Goal: Information Seeking & Learning: Learn about a topic

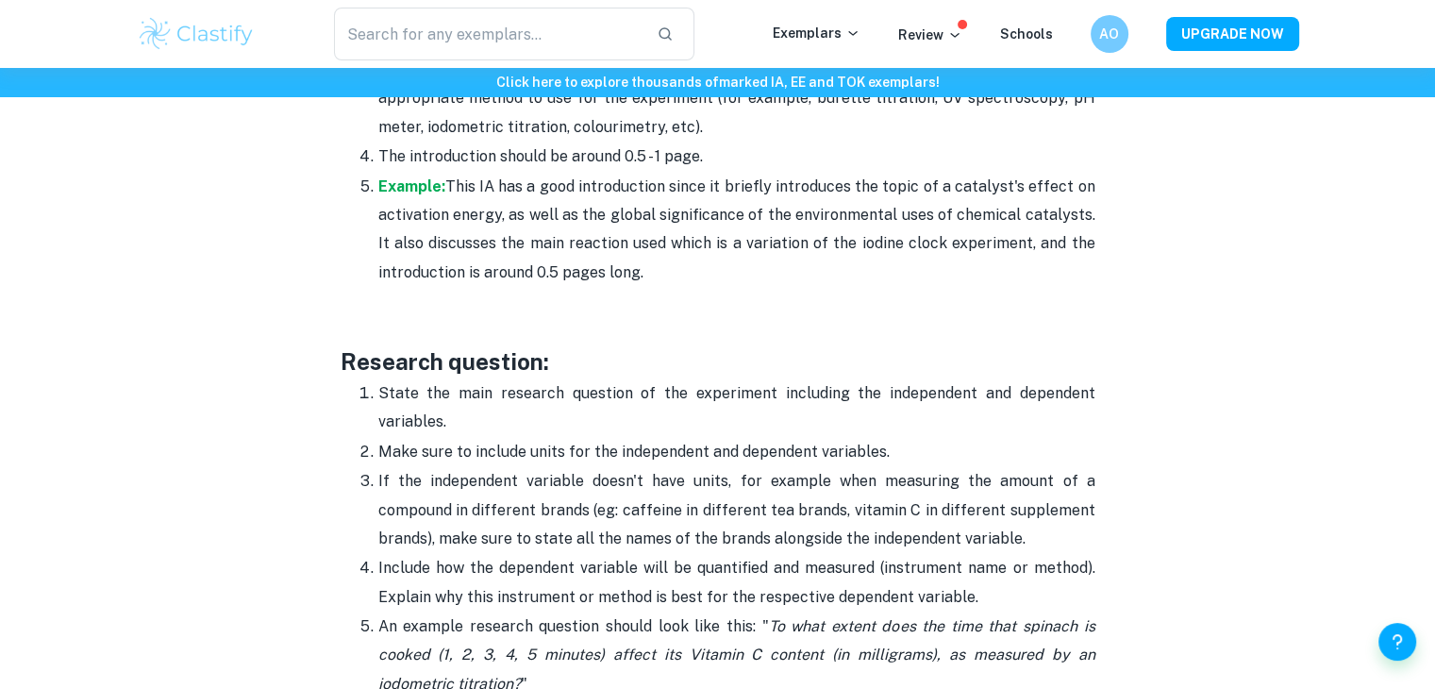
scroll to position [1501, 0]
click at [412, 181] on strong "Example:" at bounding box center [411, 187] width 67 height 18
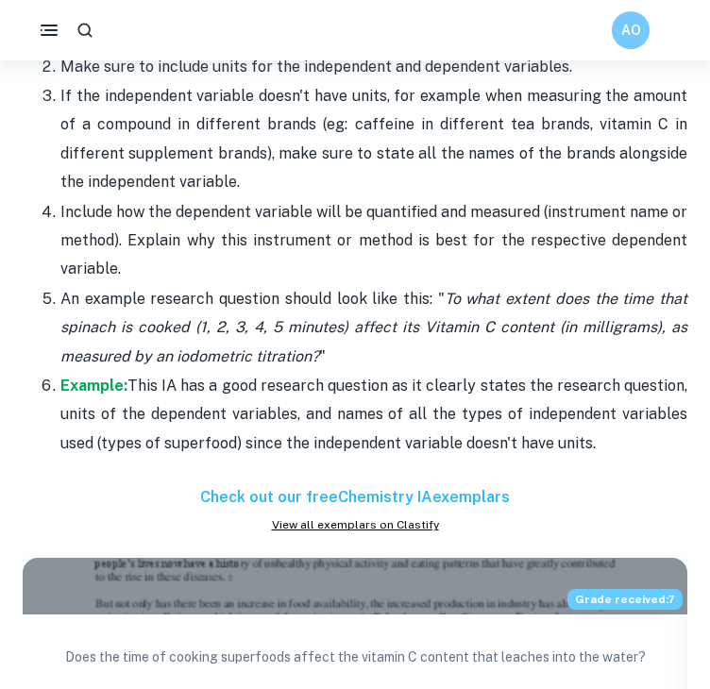
scroll to position [1915, 0]
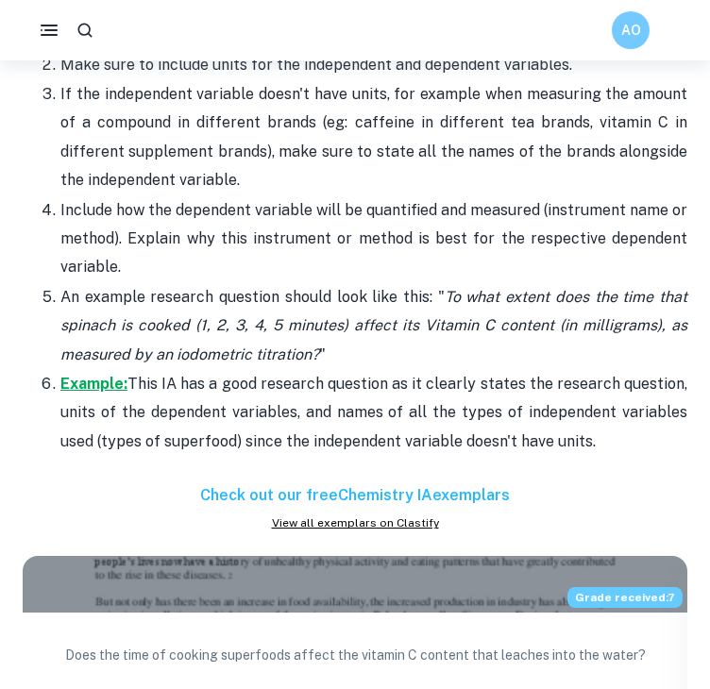
click at [79, 375] on strong "Example:" at bounding box center [93, 384] width 67 height 18
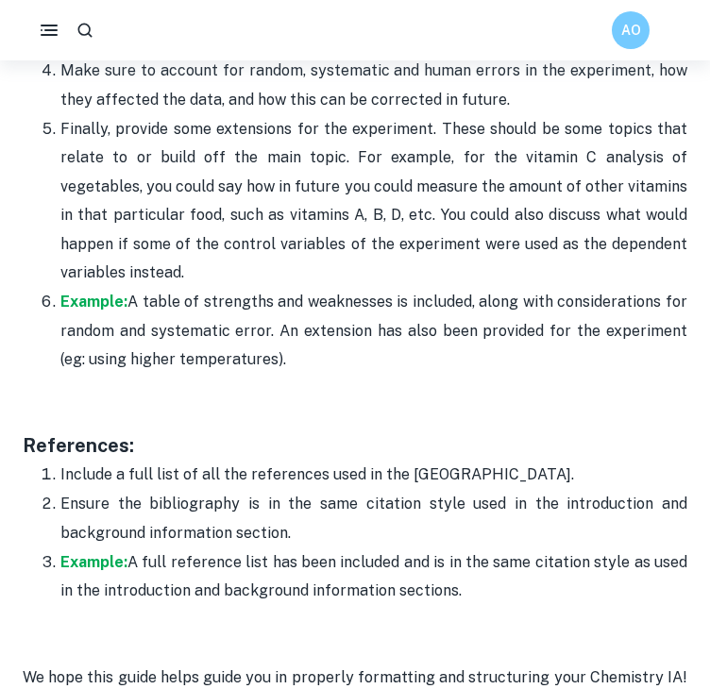
scroll to position [6145, 0]
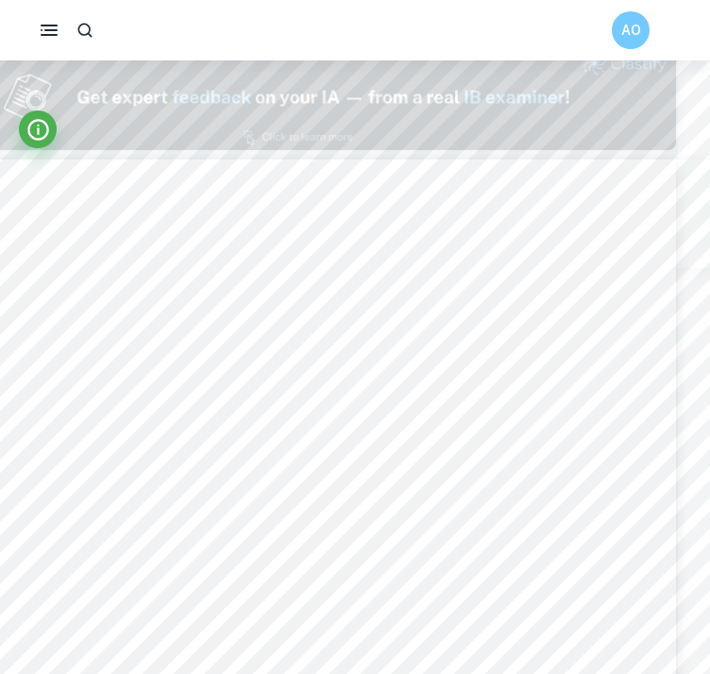
scroll to position [1042, 32]
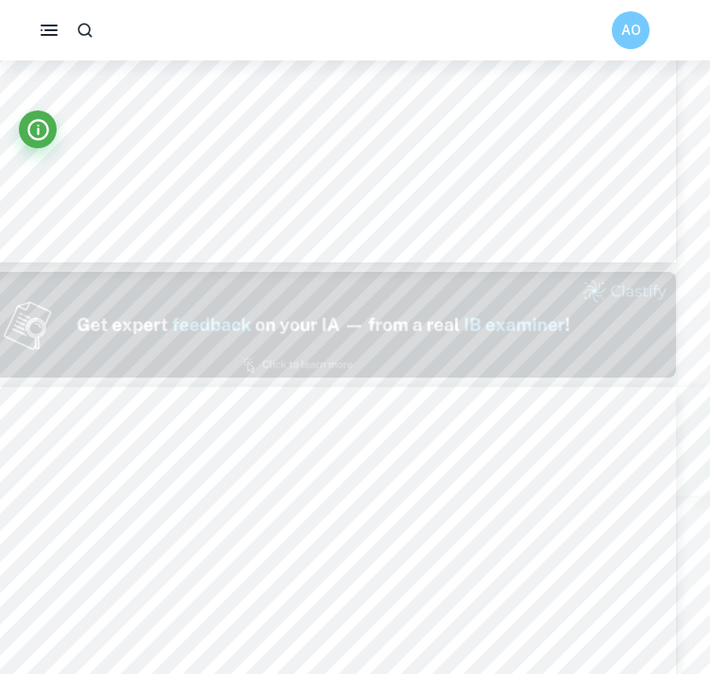
type input "1"
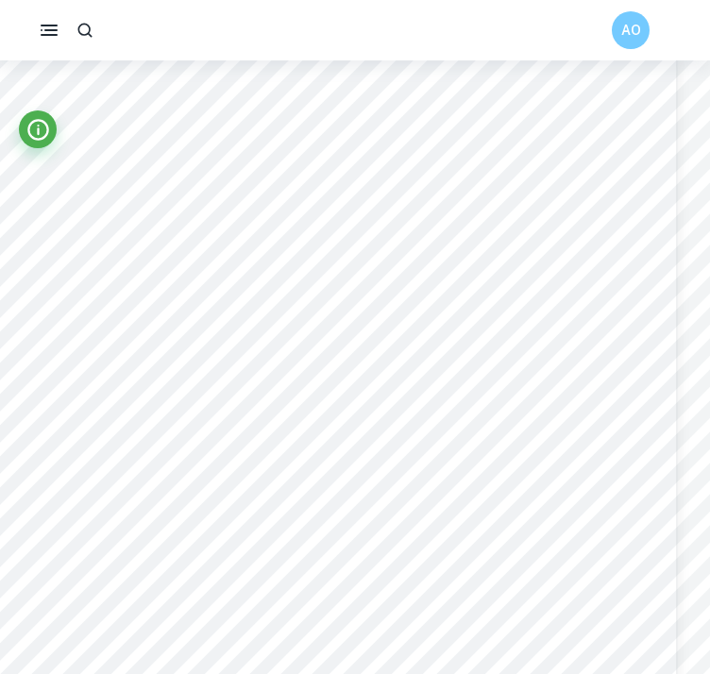
scroll to position [30, 32]
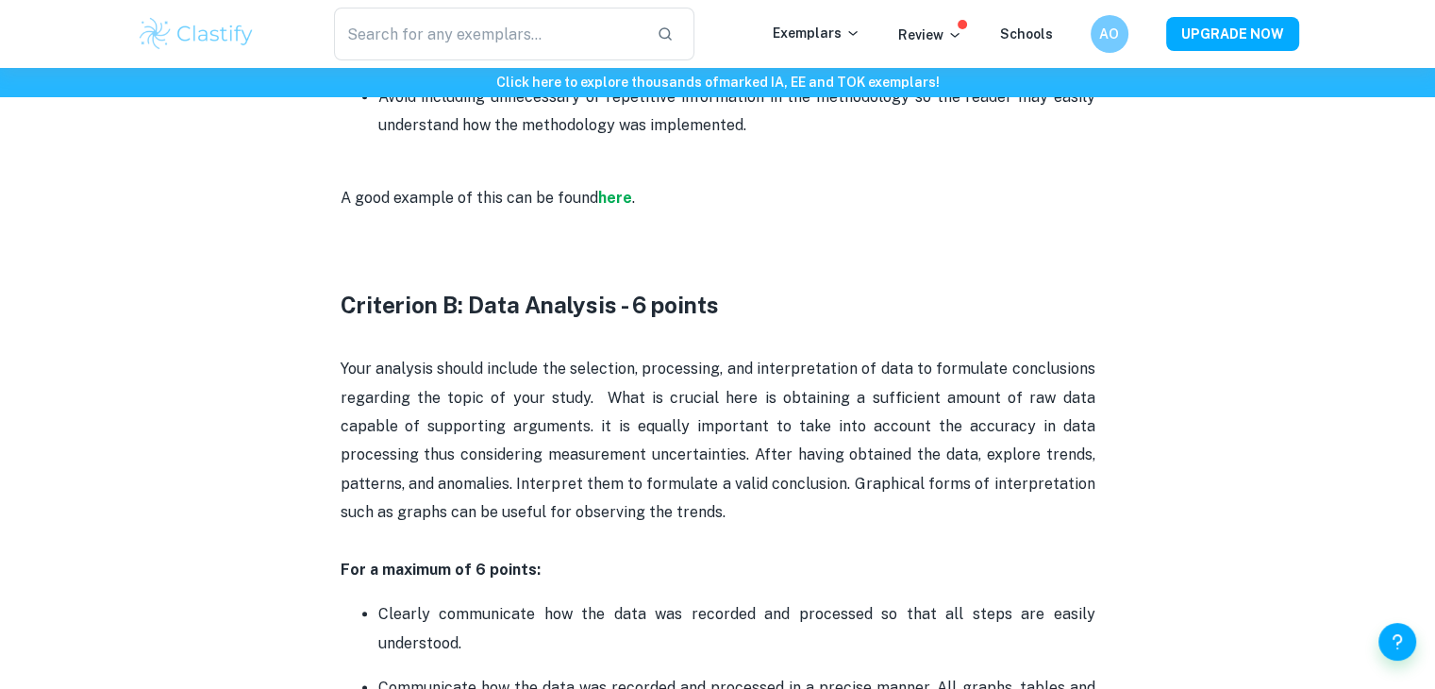
scroll to position [2030, 0]
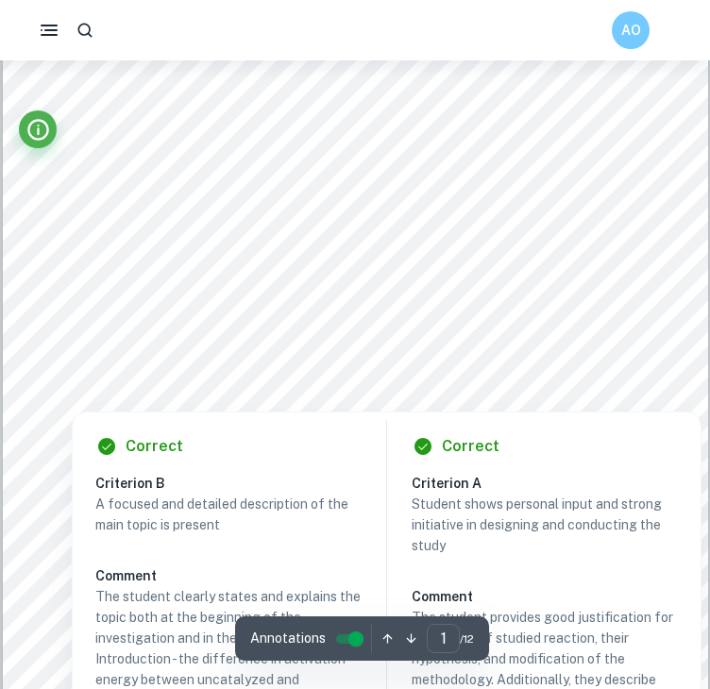
scroll to position [147, 0]
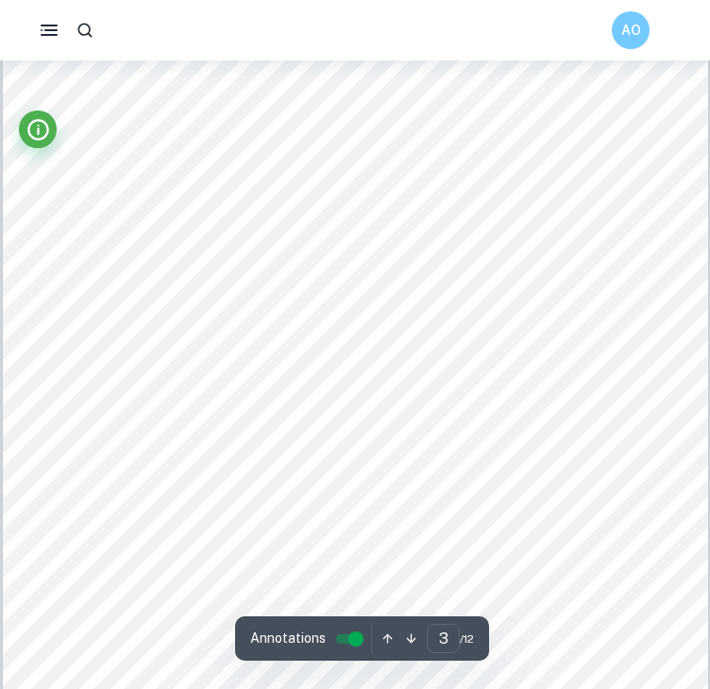
scroll to position [2446, 0]
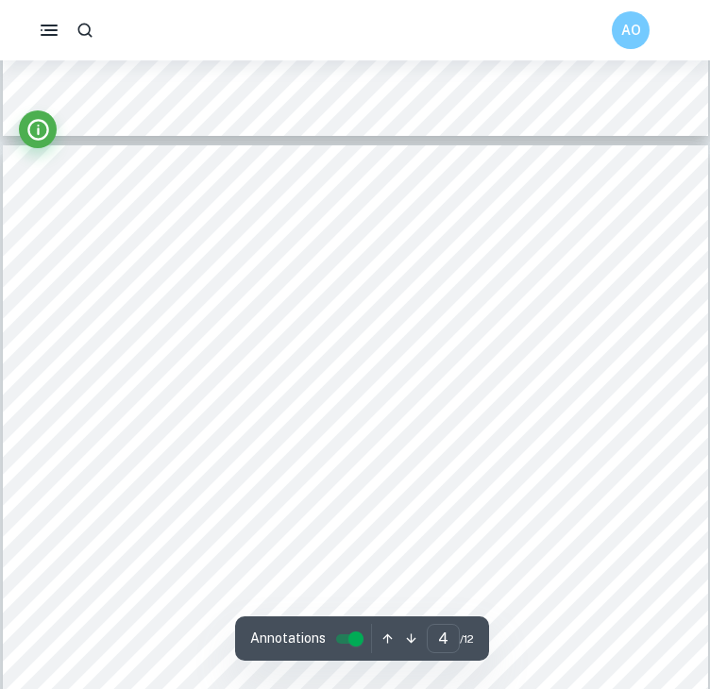
type input "3"
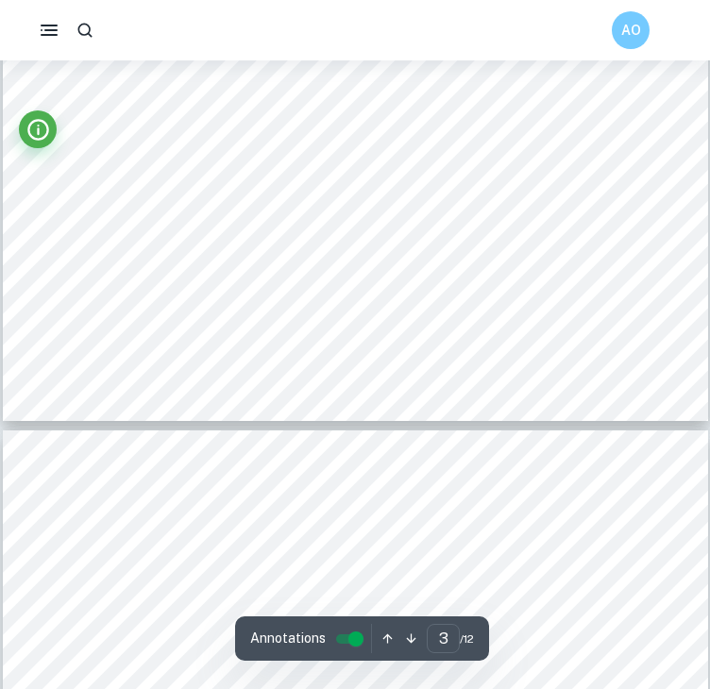
scroll to position [2898, 0]
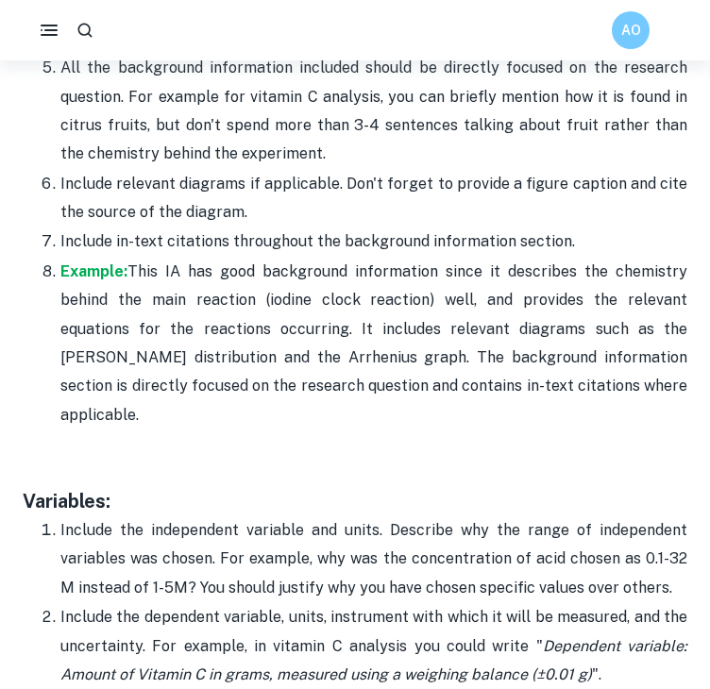
scroll to position [3036, 0]
